Goal: Complete application form

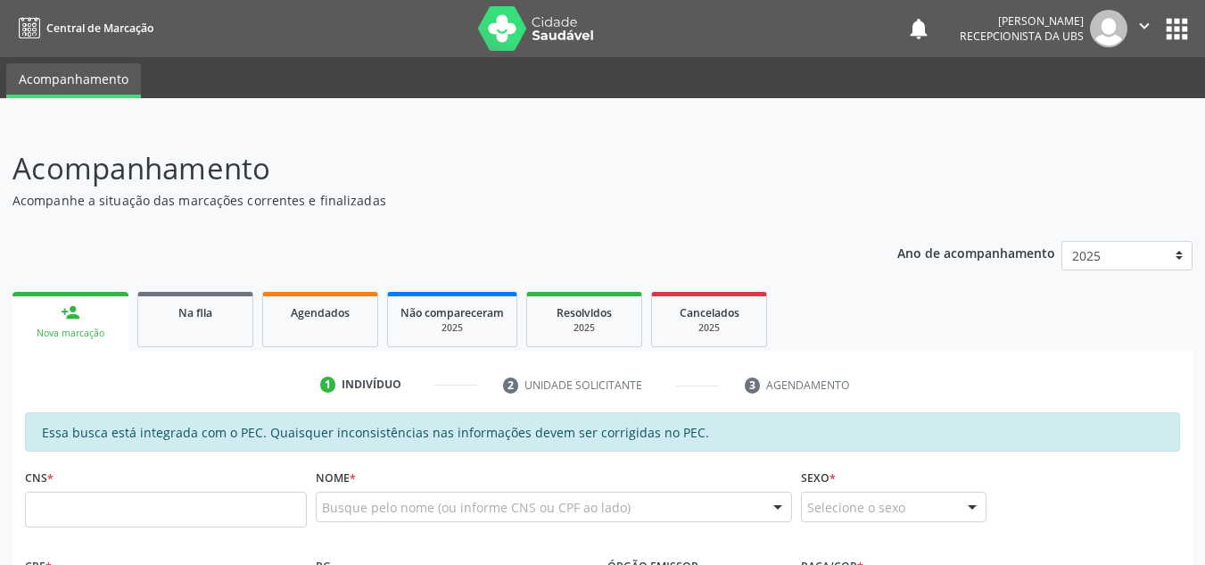
scroll to position [178, 0]
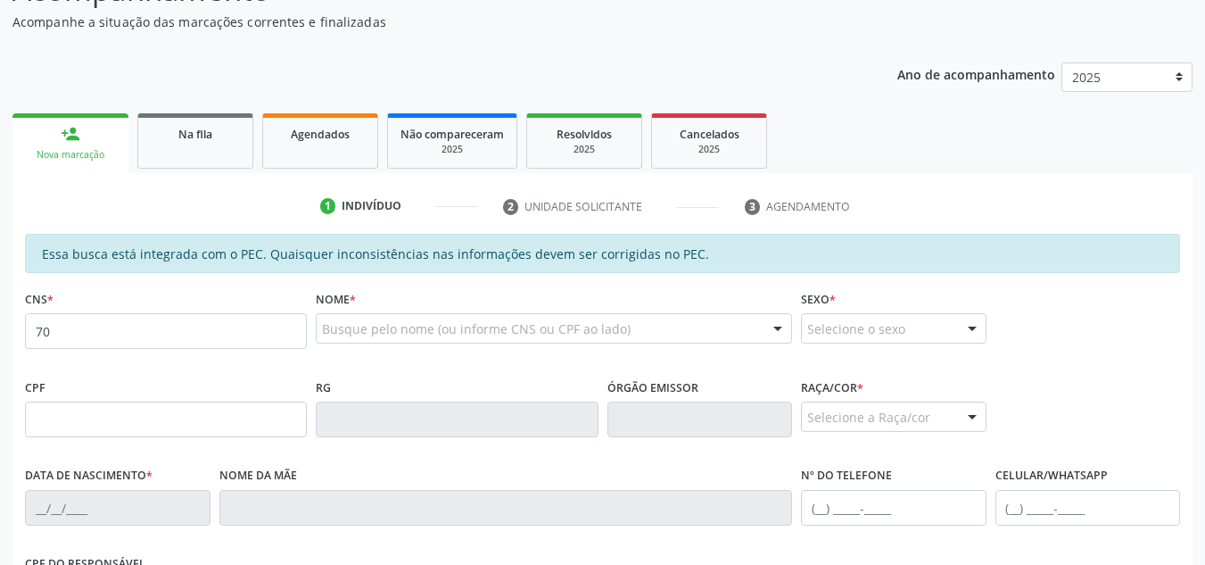
type input "7"
type input "705 6014 8644 3818"
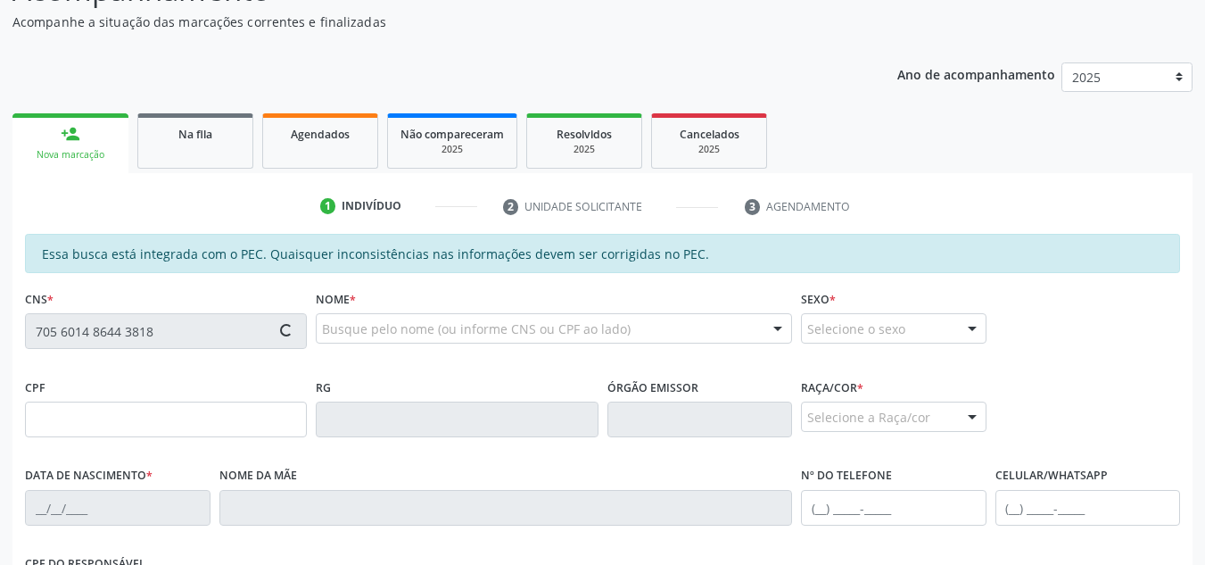
type input "023.403.404-11"
type input "[DATE]"
type input "[PERSON_NAME]"
type input "[PHONE_NUMBER]"
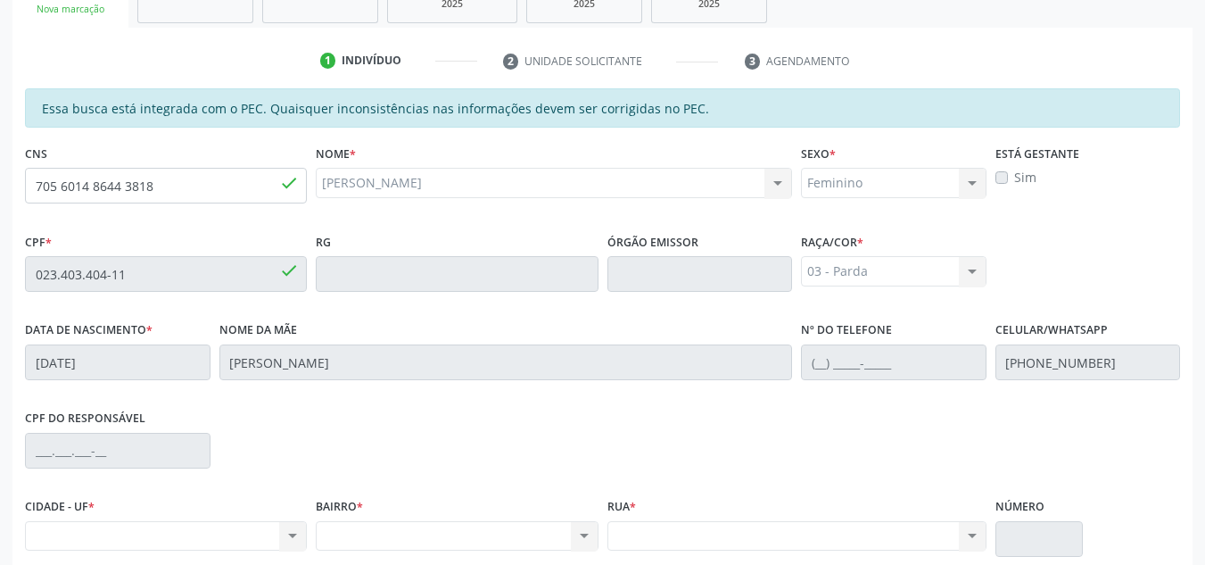
scroll to position [479, 0]
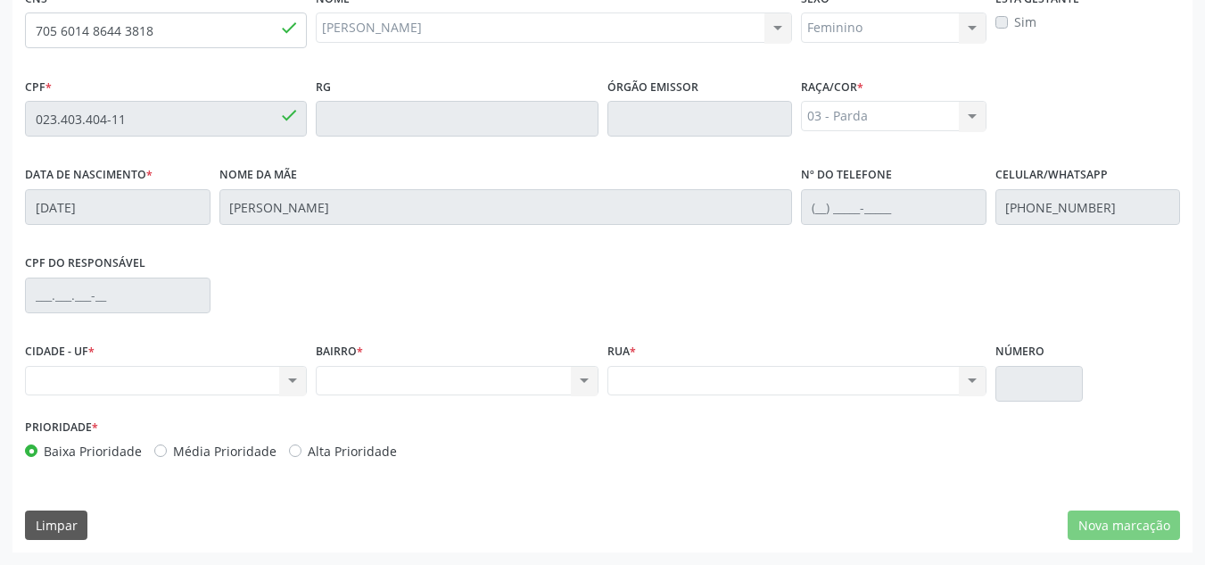
click at [217, 359] on div "CIDADE - UF * Nenhum resultado encontrado para: " " Não há nenhuma opção para s…" at bounding box center [166, 366] width 282 height 57
click at [214, 374] on div "Nenhum resultado encontrado para: " " Não há nenhuma opção para ser exibida." at bounding box center [166, 381] width 282 height 30
click at [306, 379] on div "Nenhum resultado encontrado para: " " Não há nenhuma opção para ser exibida." at bounding box center [166, 381] width 282 height 30
click at [301, 384] on div "Nenhum resultado encontrado para: " " Não há nenhuma opção para ser exibida." at bounding box center [166, 381] width 282 height 30
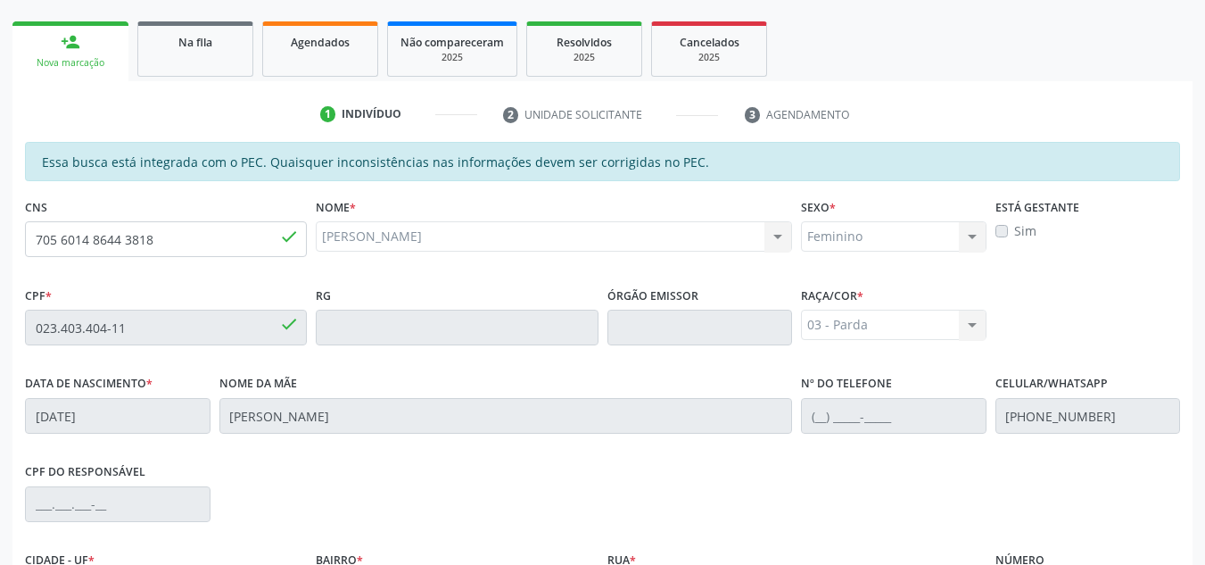
scroll to position [301, 0]
